Goal: Entertainment & Leisure: Consume media (video, audio)

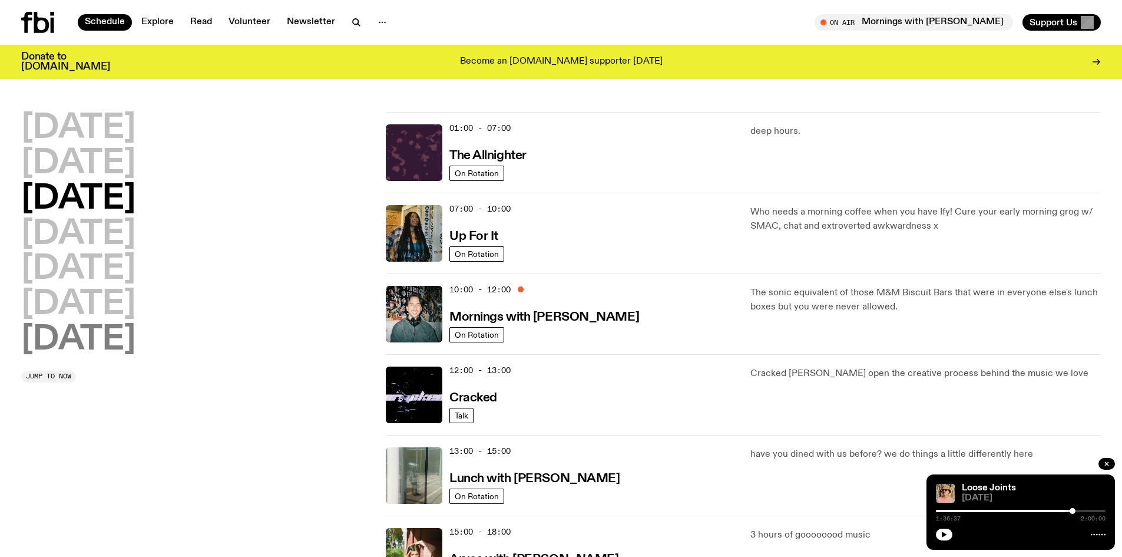
click at [99, 342] on h2 "[DATE]" at bounding box center [78, 339] width 114 height 33
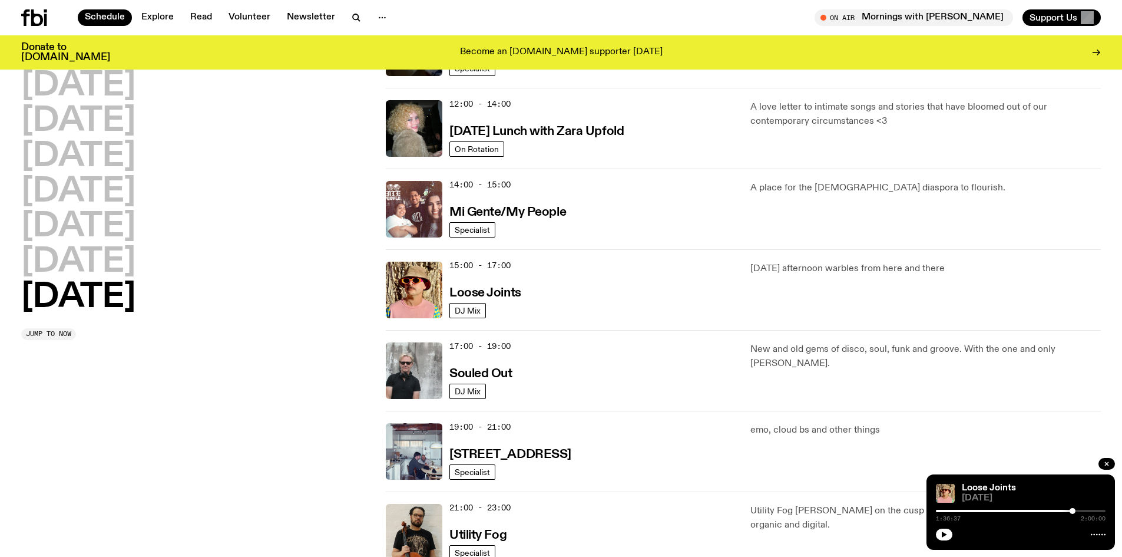
scroll to position [504, 0]
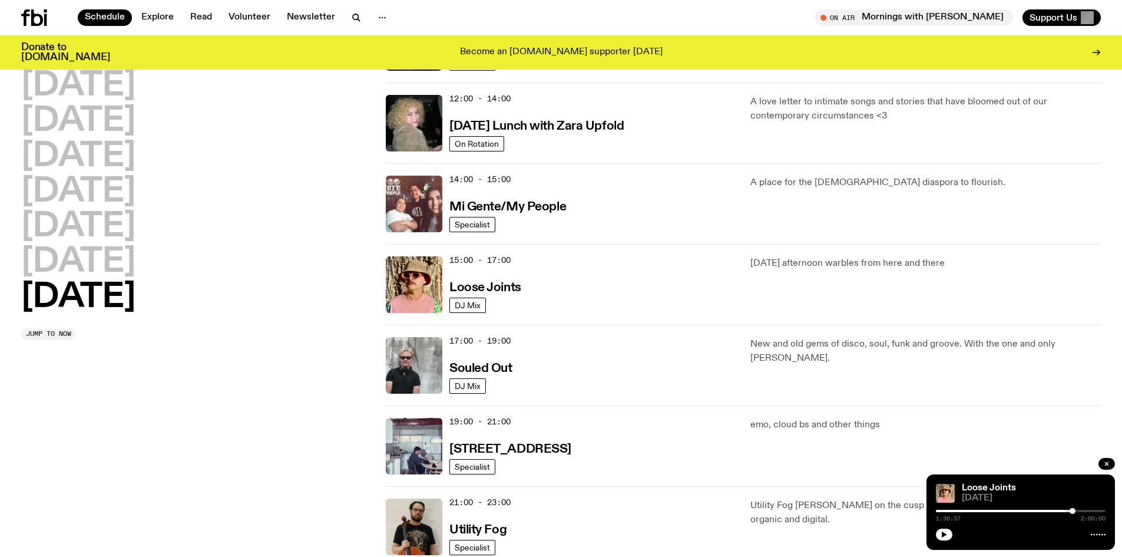
click at [471, 279] on div "15:00 - 17:00 Loose Joints" at bounding box center [592, 284] width 287 height 57
click at [472, 283] on h3 "Loose Joints" at bounding box center [485, 288] width 72 height 12
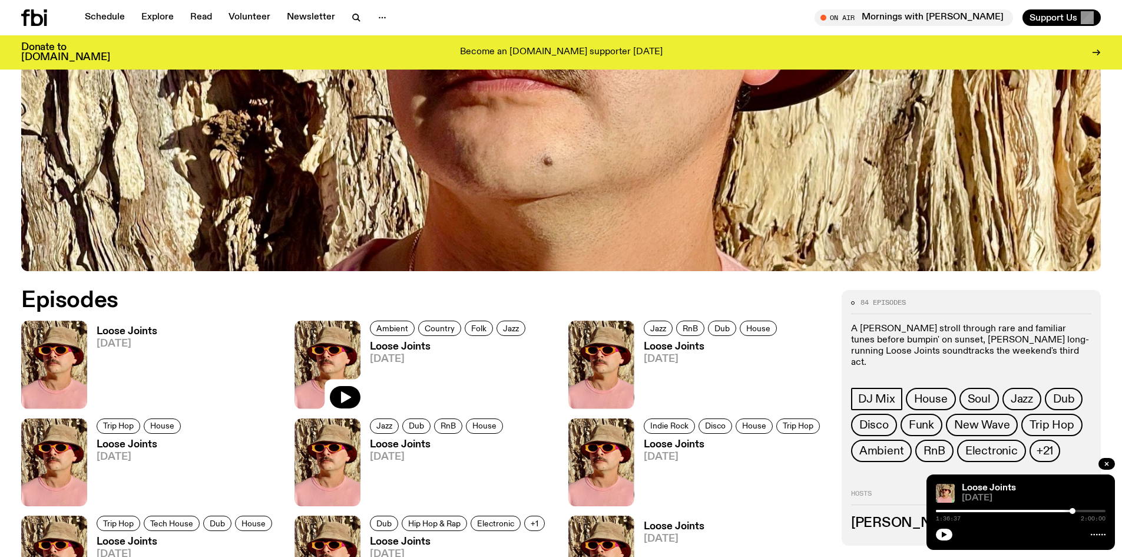
scroll to position [525, 0]
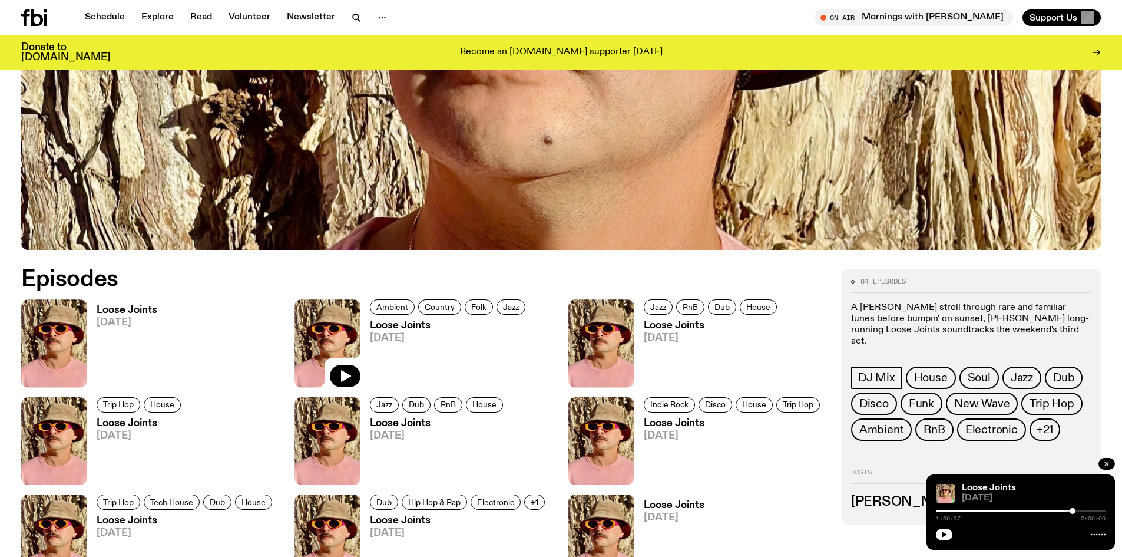
click at [112, 321] on span "[DATE]" at bounding box center [127, 322] width 61 height 10
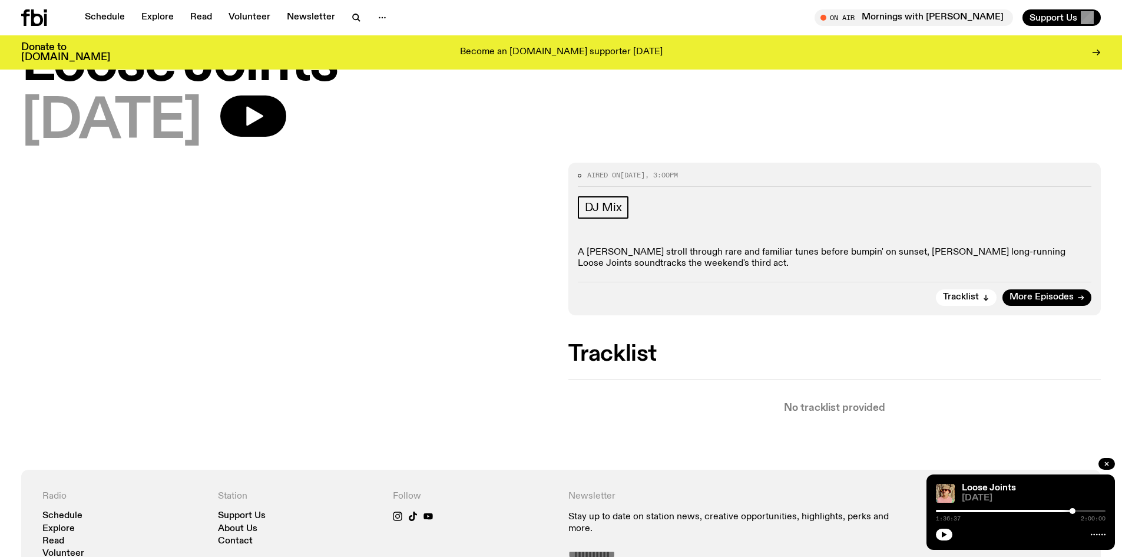
scroll to position [54, 0]
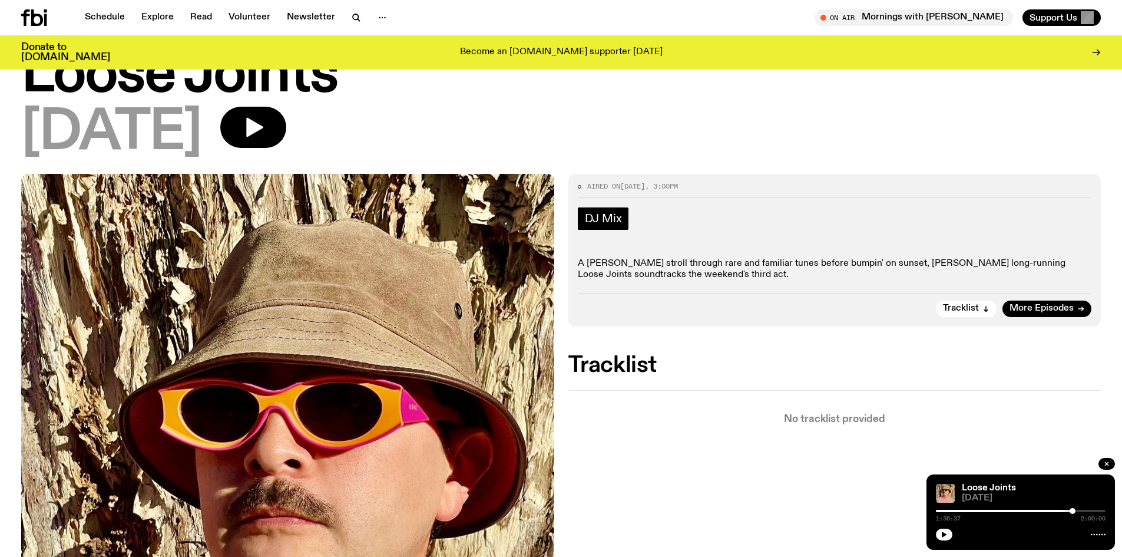
click at [595, 213] on span "DJ Mix" at bounding box center [603, 218] width 37 height 13
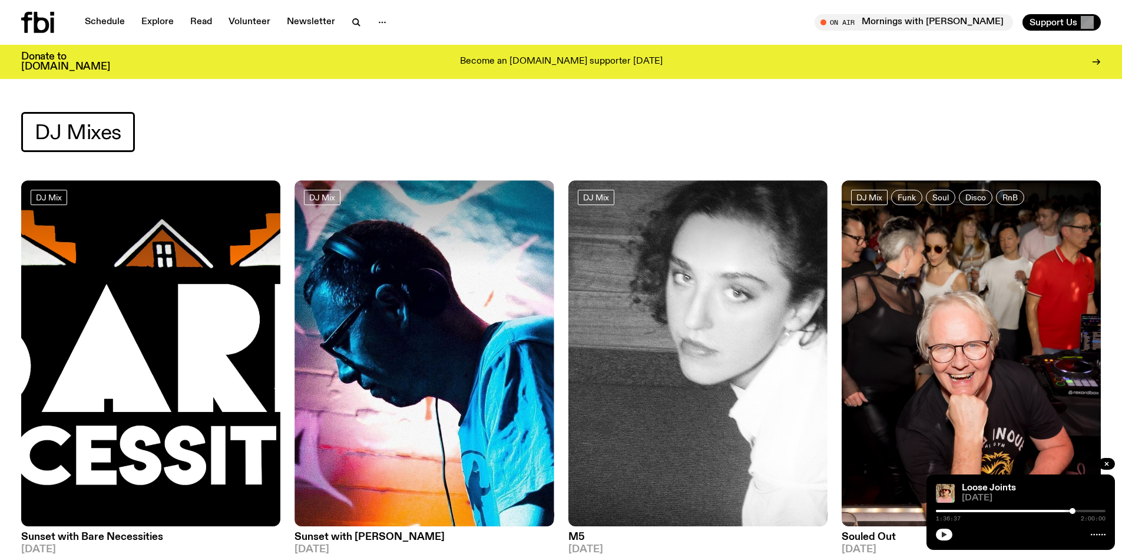
click at [945, 536] on icon "button" at bounding box center [944, 534] width 7 height 7
click at [942, 534] on rect "button" at bounding box center [943, 534] width 2 height 6
click at [534, 513] on icon "button" at bounding box center [539, 514] width 14 height 14
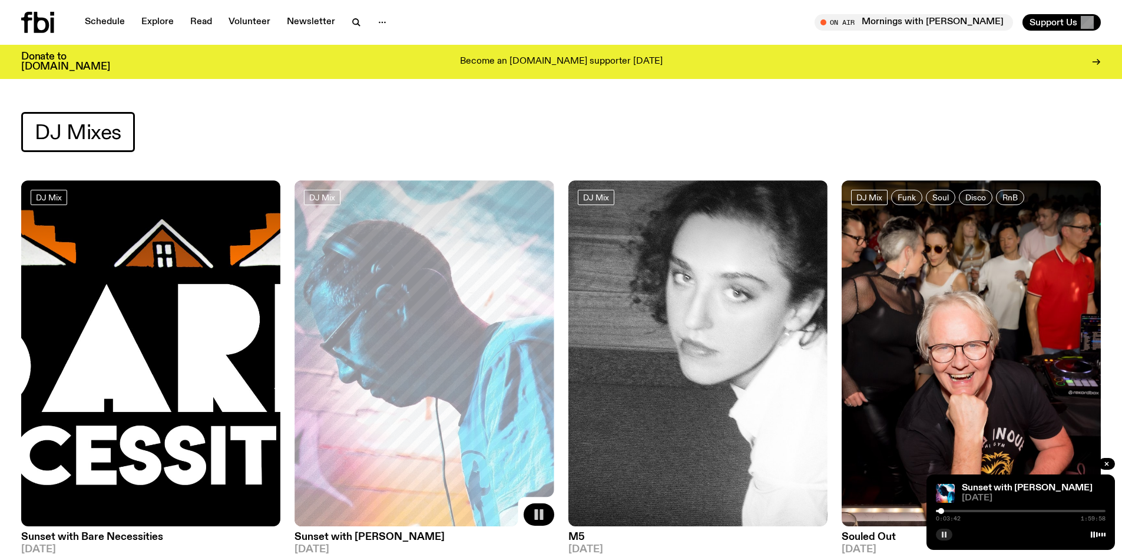
click at [941, 532] on icon "button" at bounding box center [944, 534] width 7 height 7
